Goal: Information Seeking & Learning: Learn about a topic

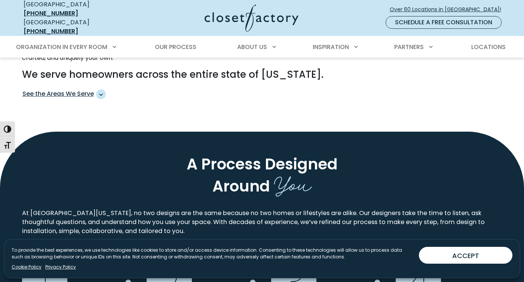
scroll to position [505, 0]
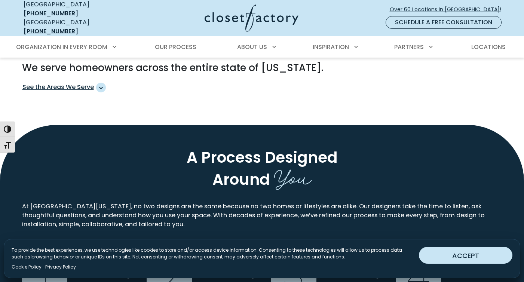
click at [453, 254] on button "ACCEPT" at bounding box center [465, 255] width 93 height 17
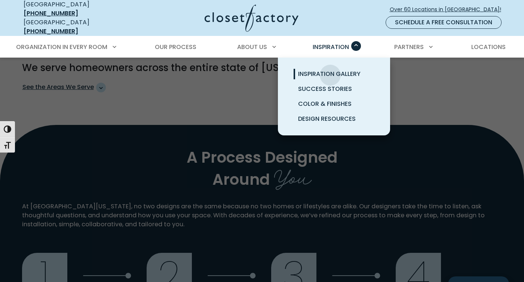
click at [330, 70] on span "Inspiration Gallery" at bounding box center [329, 74] width 62 height 9
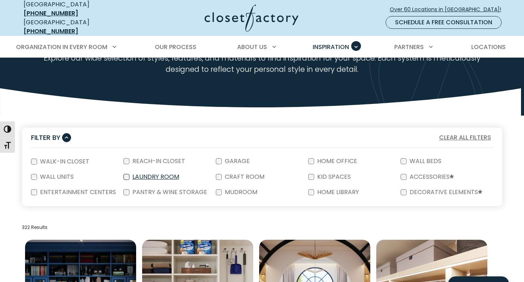
scroll to position [80, 0]
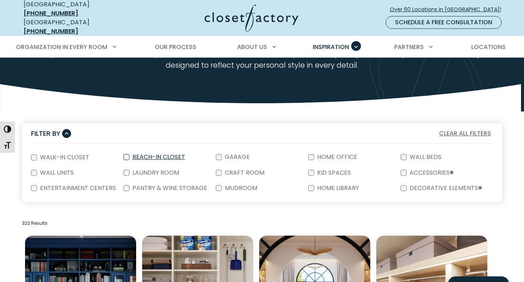
click at [154, 154] on label "Reach-In Closet" at bounding box center [157, 157] width 57 height 6
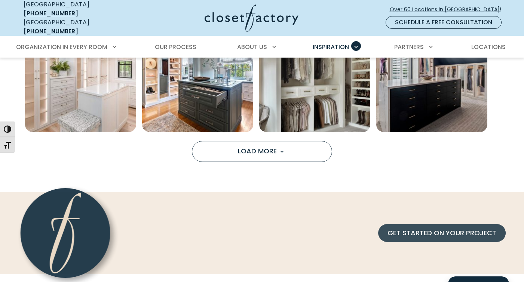
scroll to position [647, 0]
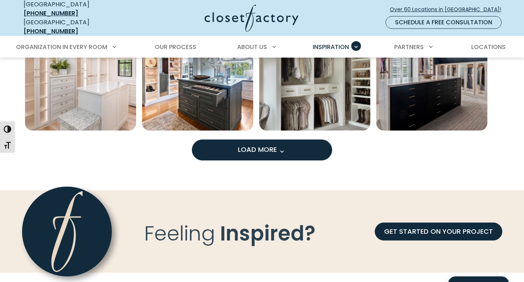
click at [218, 142] on button "Load More" at bounding box center [262, 149] width 140 height 21
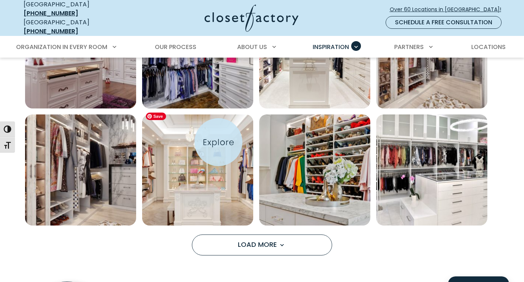
scroll to position [1021, 0]
